Goal: Transaction & Acquisition: Purchase product/service

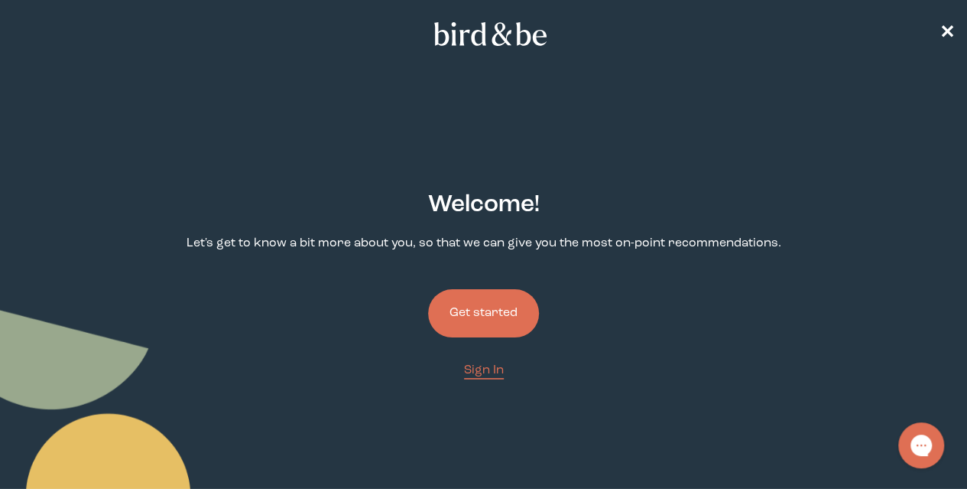
click at [505, 289] on button "Get started" at bounding box center [483, 313] width 111 height 48
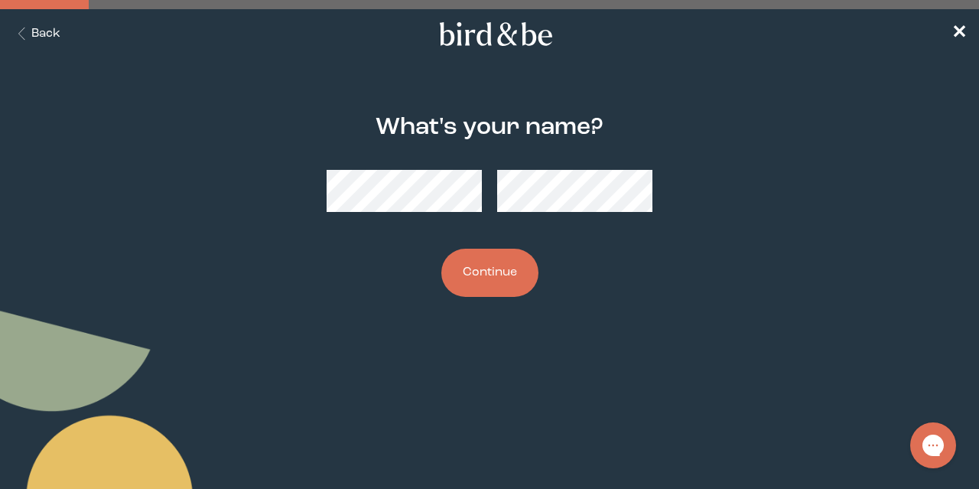
click at [487, 272] on button "Continue" at bounding box center [489, 273] width 97 height 48
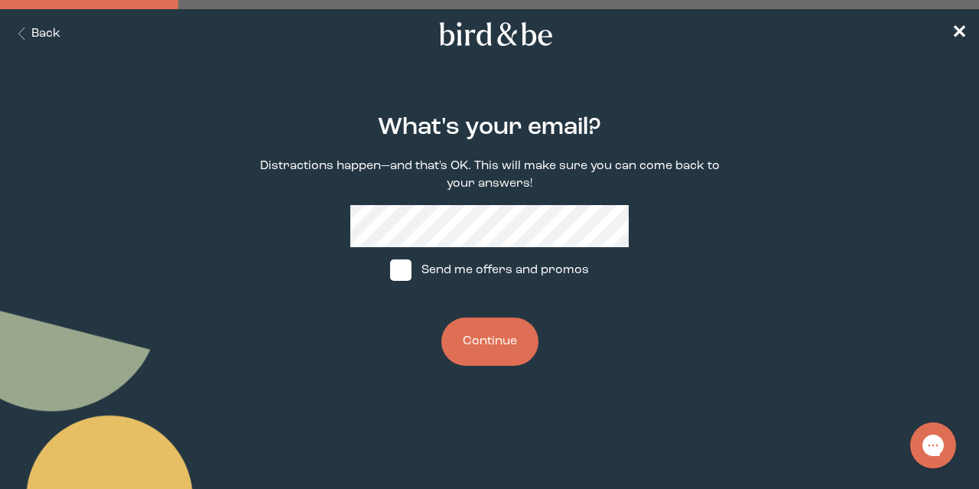
click at [411, 275] on span at bounding box center [400, 269] width 21 height 21
click at [390, 271] on input "Send me offers and promos" at bounding box center [389, 270] width 1 height 1
checkbox input "true"
click at [502, 347] on button "Continue" at bounding box center [489, 341] width 97 height 48
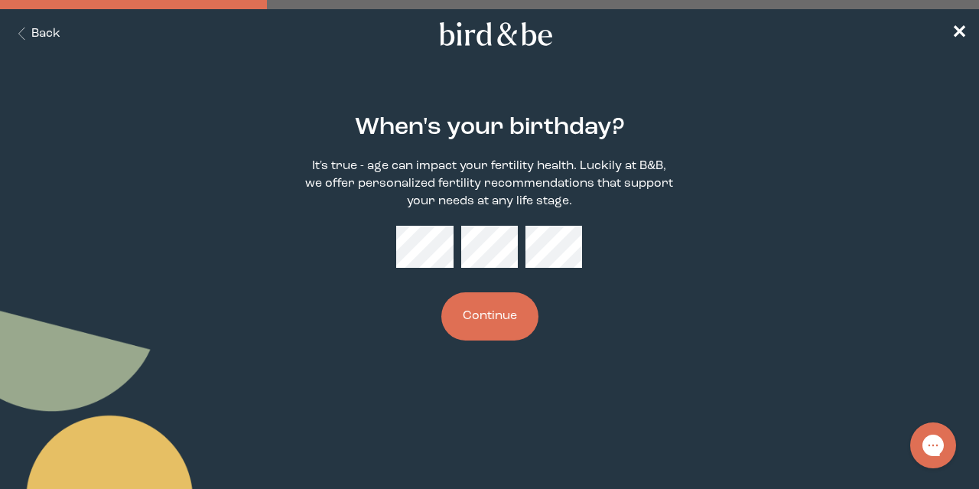
click at [492, 323] on button "Continue" at bounding box center [489, 316] width 97 height 48
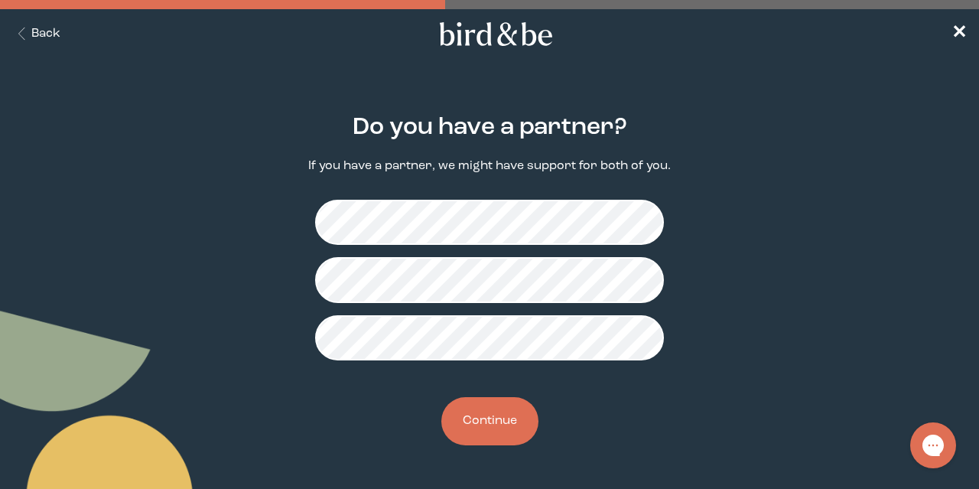
click at [493, 426] on button "Continue" at bounding box center [489, 421] width 97 height 48
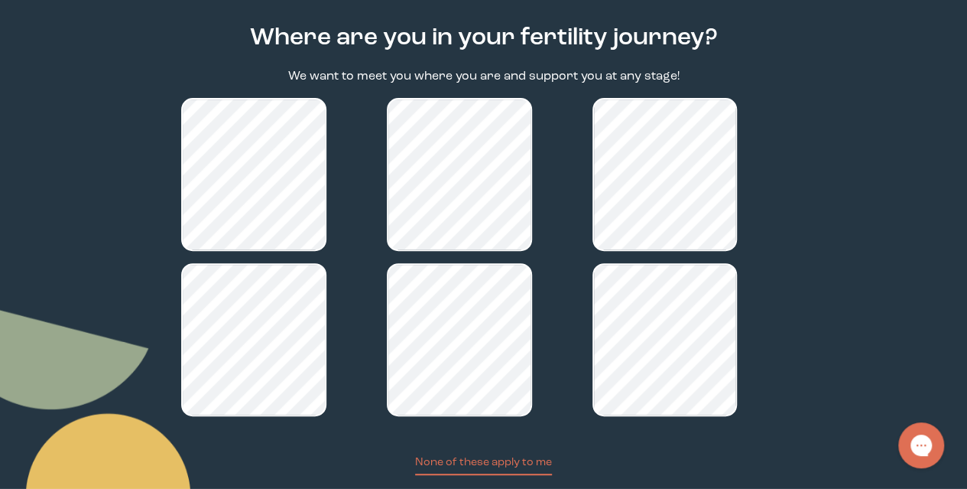
scroll to position [220, 0]
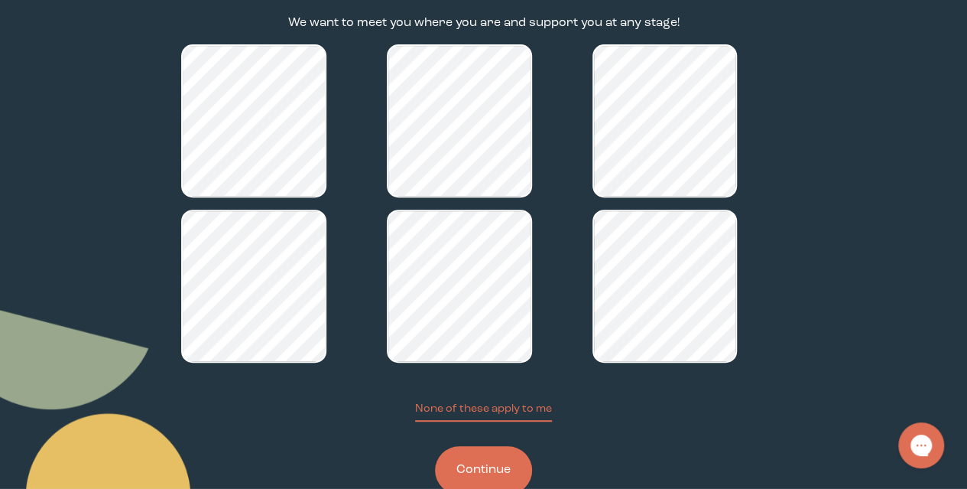
click at [493, 446] on button "Continue" at bounding box center [483, 470] width 97 height 48
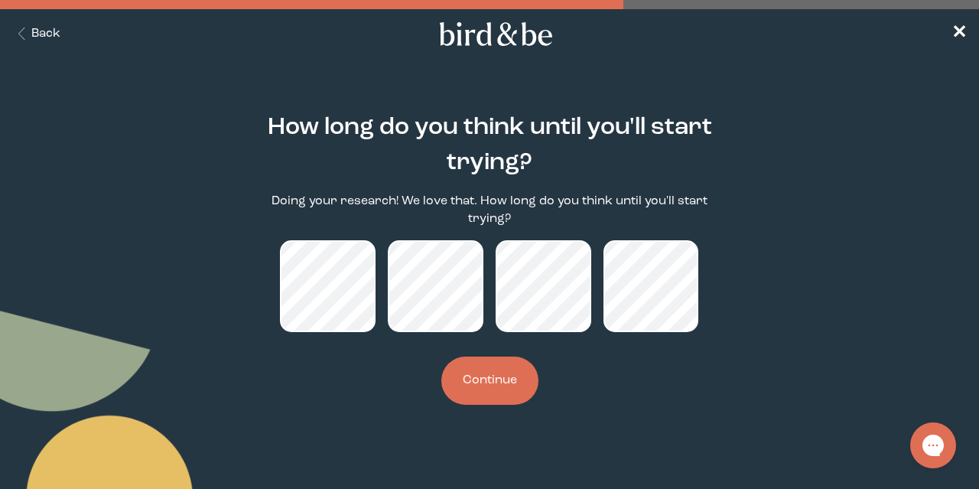
click at [506, 386] on button "Continue" at bounding box center [489, 380] width 97 height 48
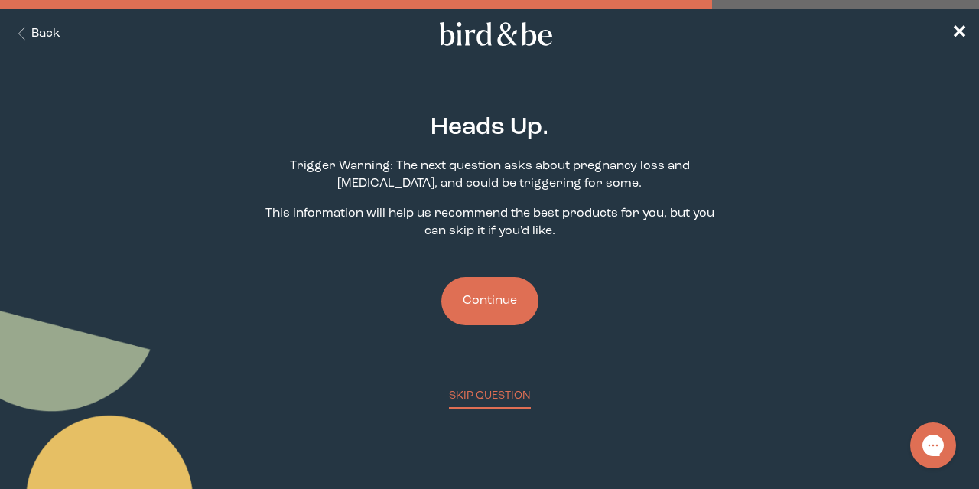
click at [505, 298] on button "Continue" at bounding box center [489, 301] width 97 height 48
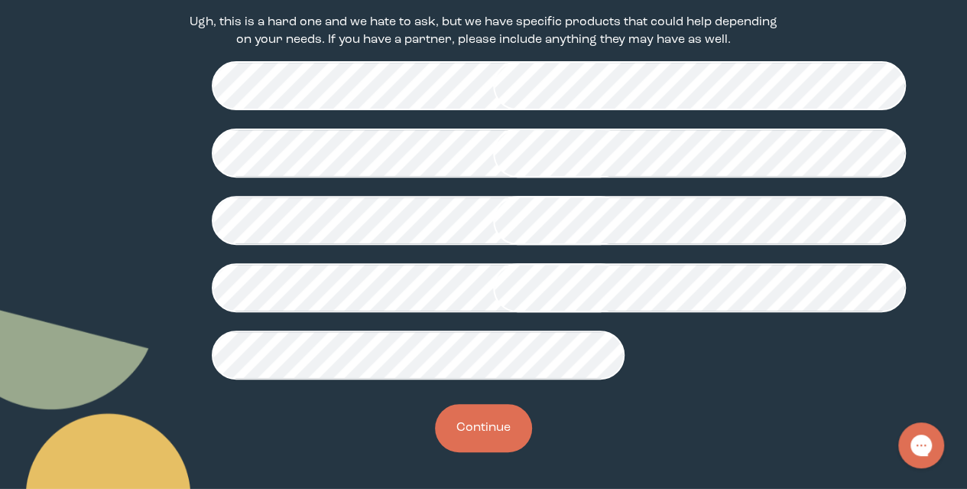
scroll to position [459, 0]
click at [472, 411] on div "Have you ever been told you have the following? Ugh, this is a hard one and we …" at bounding box center [483, 211] width 604 height 531
click at [493, 449] on button "Continue" at bounding box center [483, 428] width 97 height 48
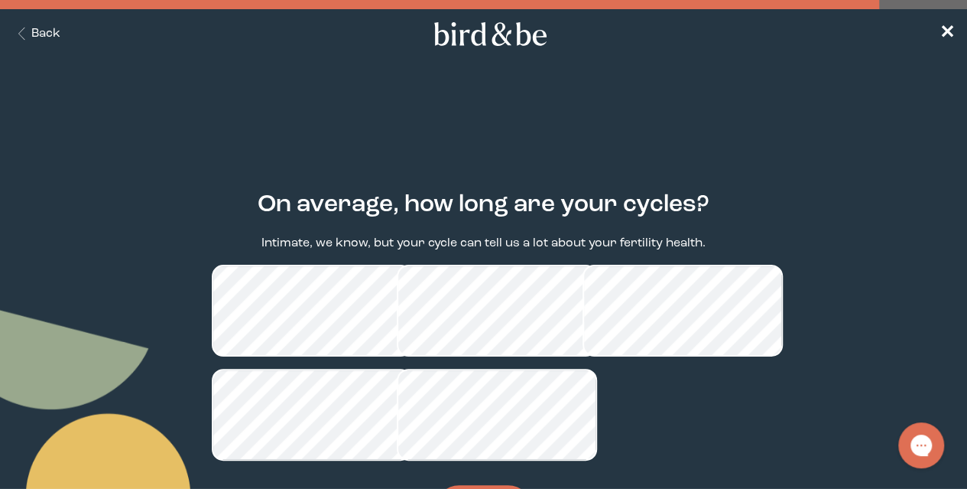
scroll to position [76, 0]
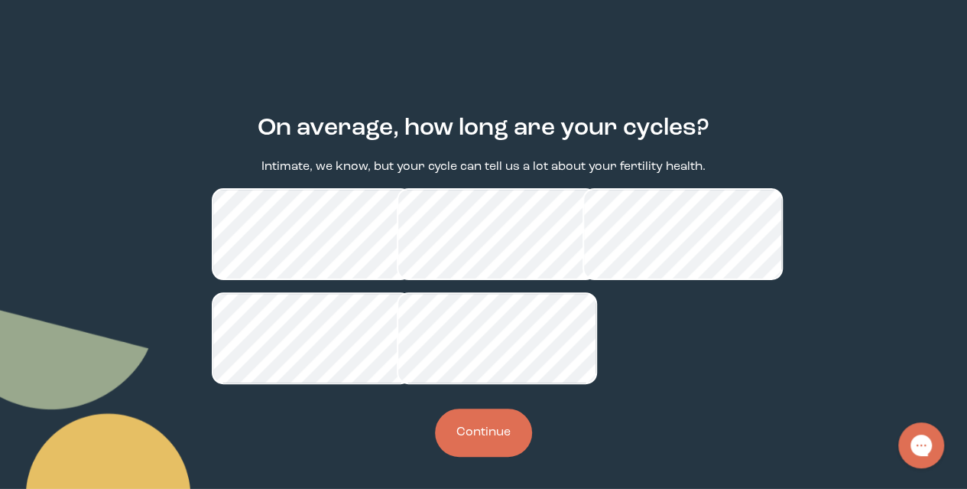
click at [495, 457] on button "Continue" at bounding box center [483, 432] width 97 height 48
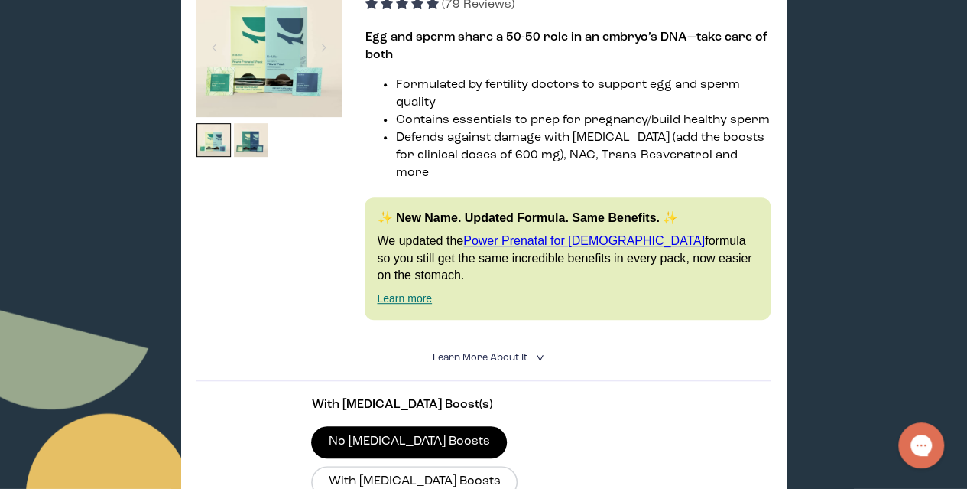
scroll to position [535, 0]
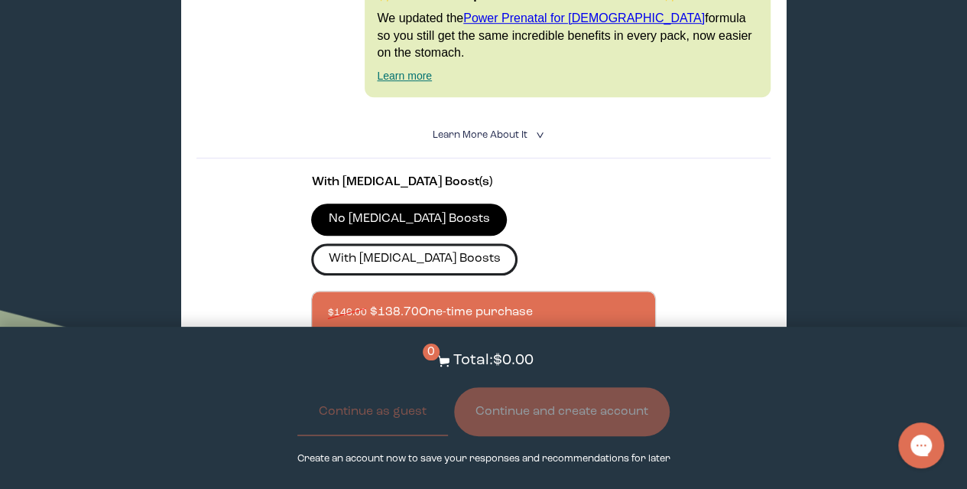
click at [518, 243] on label "With [MEDICAL_DATA] Boosts" at bounding box center [414, 259] width 206 height 32
click at [0, 0] on input "With [MEDICAL_DATA] Boosts" at bounding box center [0, 0] width 0 height 0
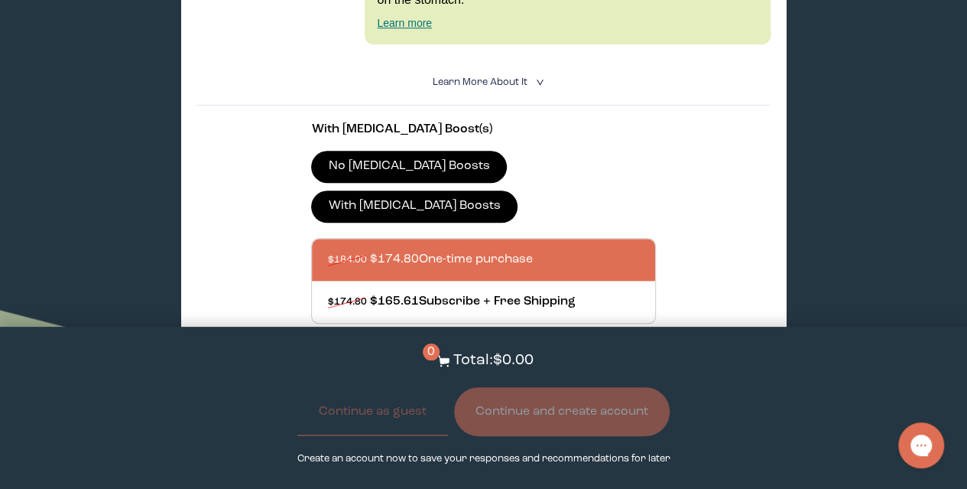
scroll to position [612, 0]
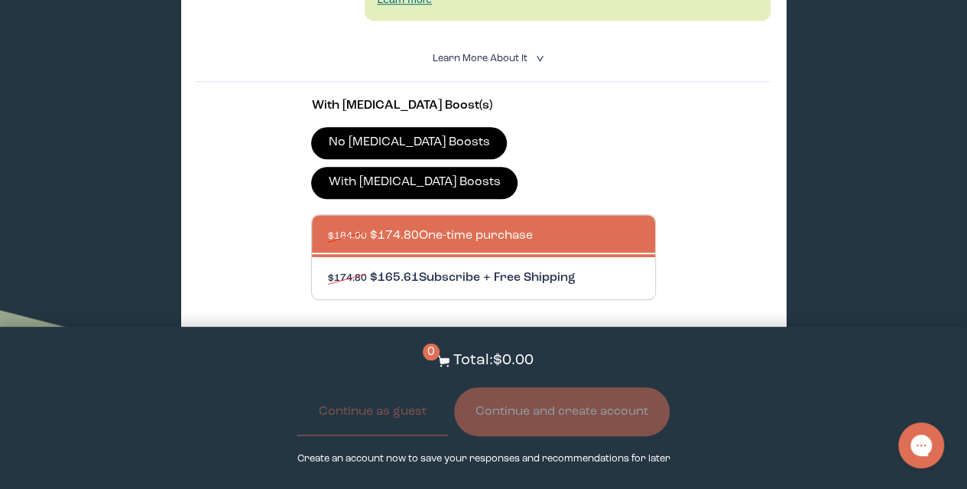
click at [560, 257] on div at bounding box center [498, 278] width 343 height 42
click at [327, 268] on input "$174.80 $165.61 Subscribe + Free Shipping" at bounding box center [327, 268] width 1 height 1
radio input "true"
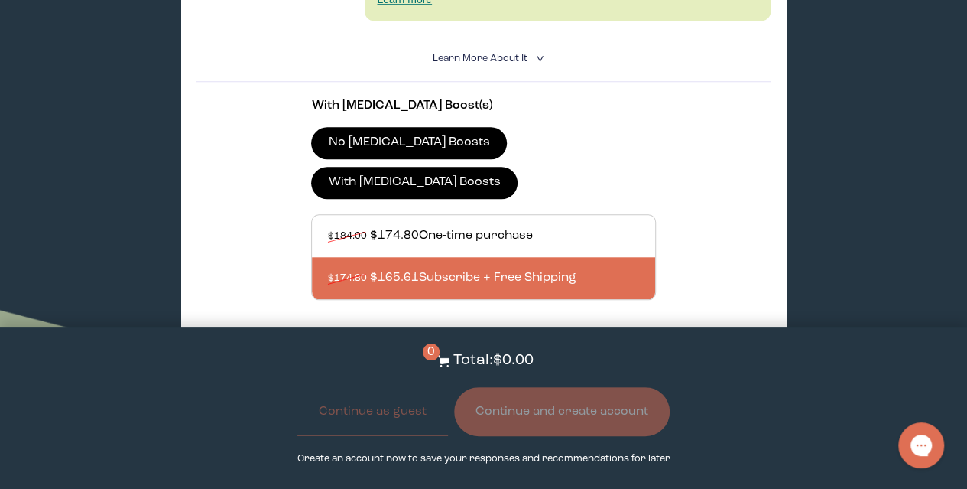
click at [517, 338] on button "Add to Cart - $165.61" at bounding box center [483, 354] width 167 height 33
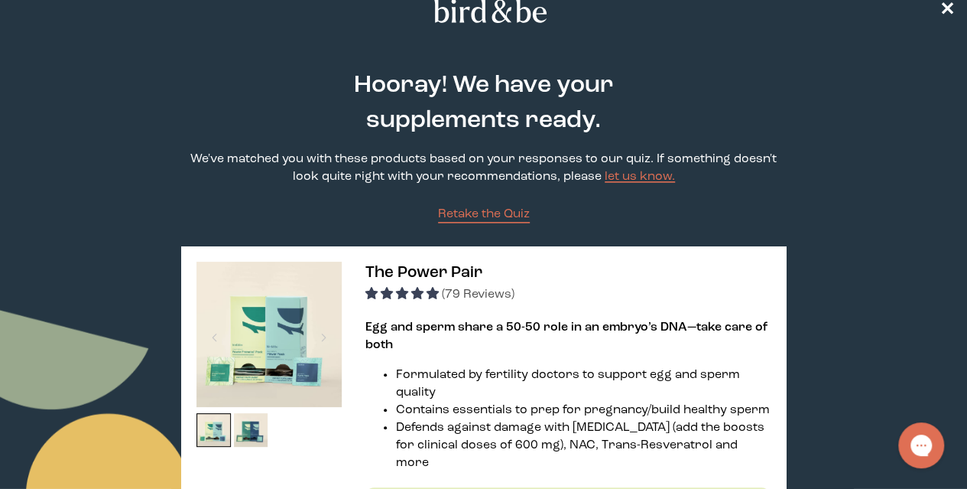
scroll to position [0, 0]
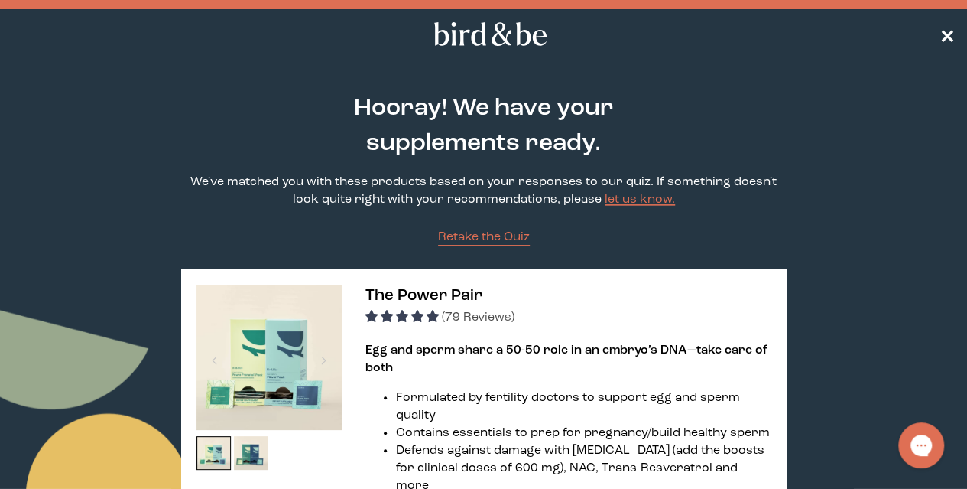
click at [947, 34] on span "✕" at bounding box center [947, 34] width 15 height 18
